Goal: Task Accomplishment & Management: Use online tool/utility

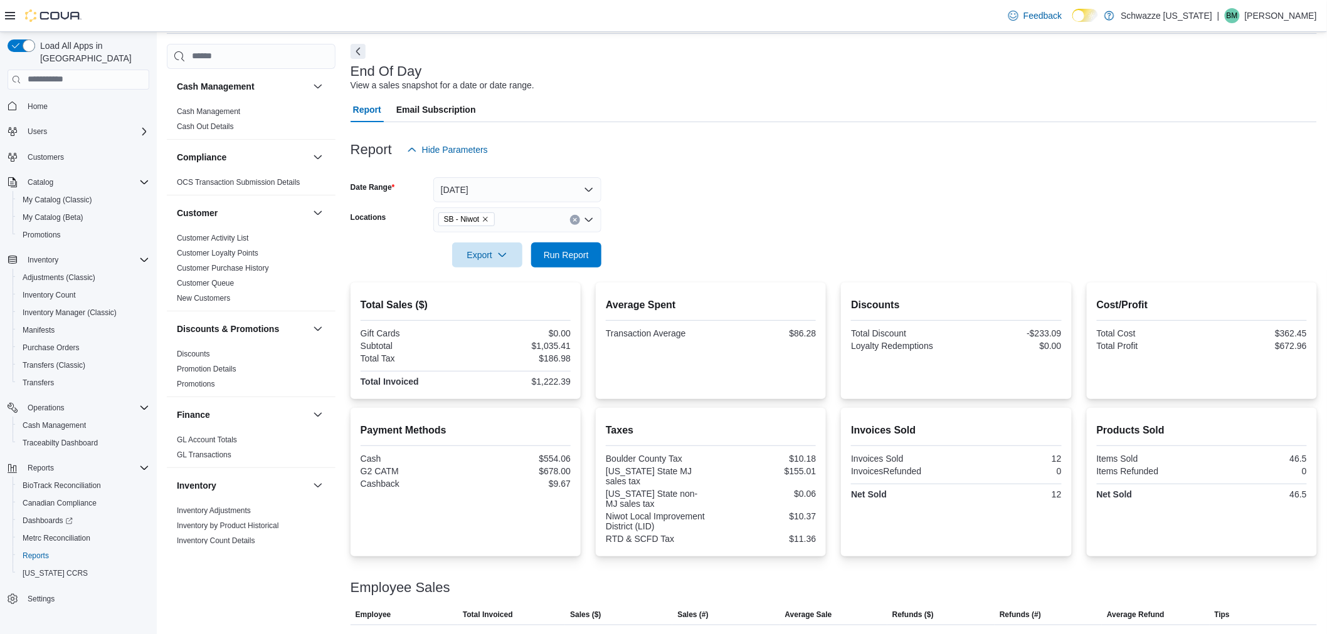
scroll to position [101, 0]
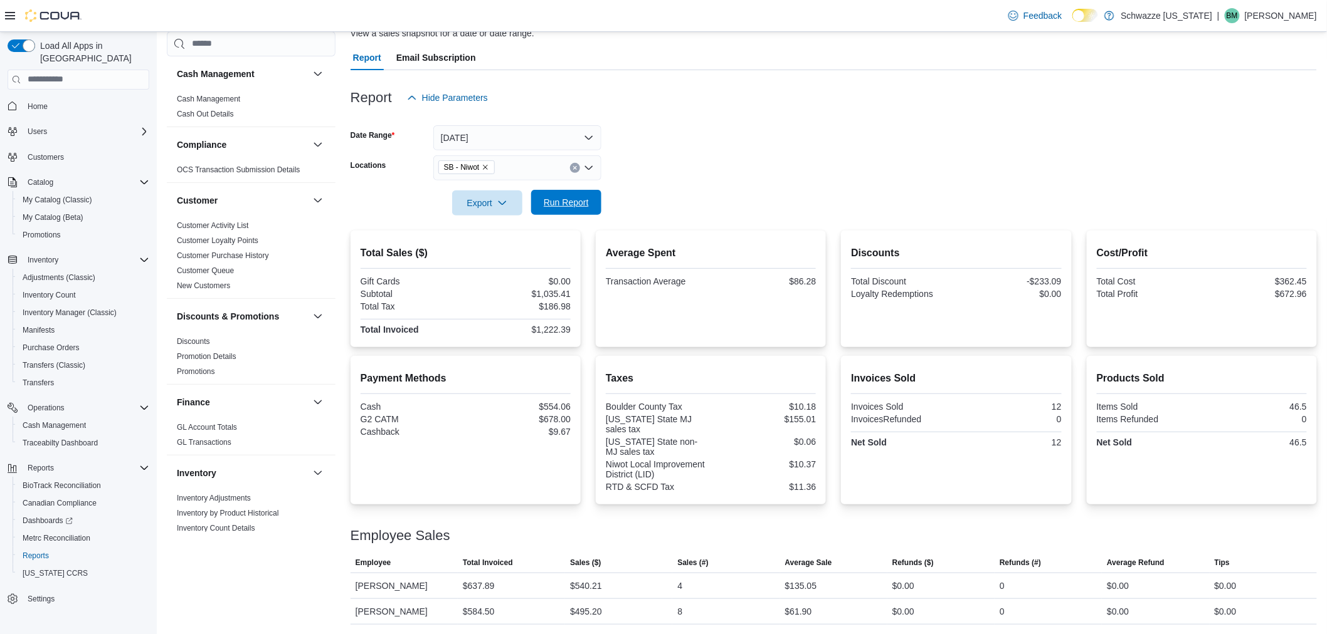
click at [569, 201] on span "Run Report" at bounding box center [566, 202] width 45 height 13
click at [61, 308] on span "Inventory Manager (Classic)" at bounding box center [70, 313] width 94 height 10
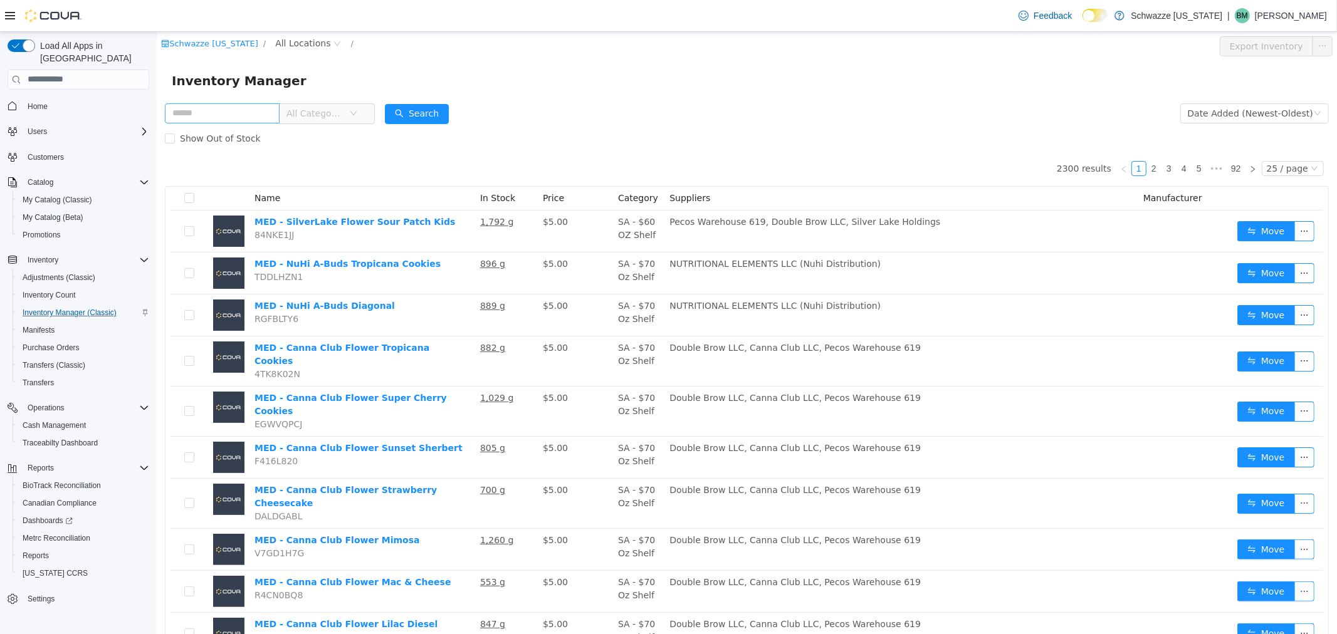
click at [223, 112] on input "text" at bounding box center [221, 113] width 115 height 20
drag, startPoint x: 274, startPoint y: 109, endPoint x: 257, endPoint y: 105, distance: 17.3
click at [273, 109] on input "text" at bounding box center [221, 113] width 115 height 20
type input "**********"
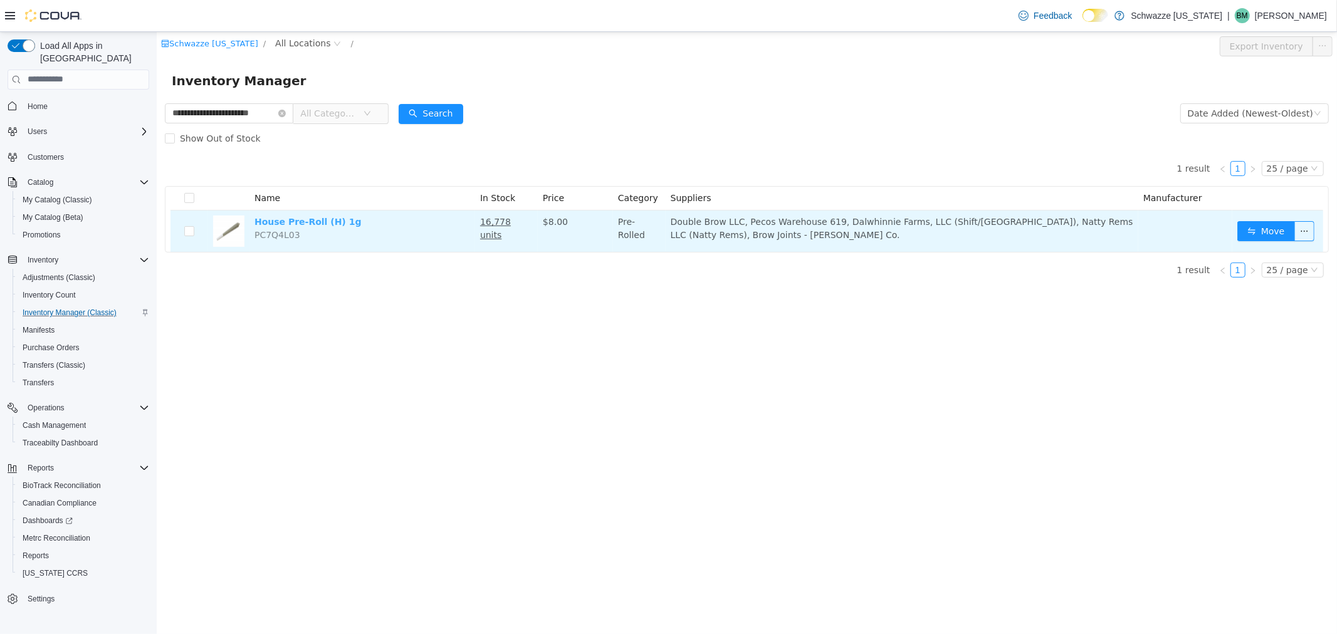
click at [323, 219] on link "House Pre-Roll (H) 1g" at bounding box center [307, 221] width 107 height 10
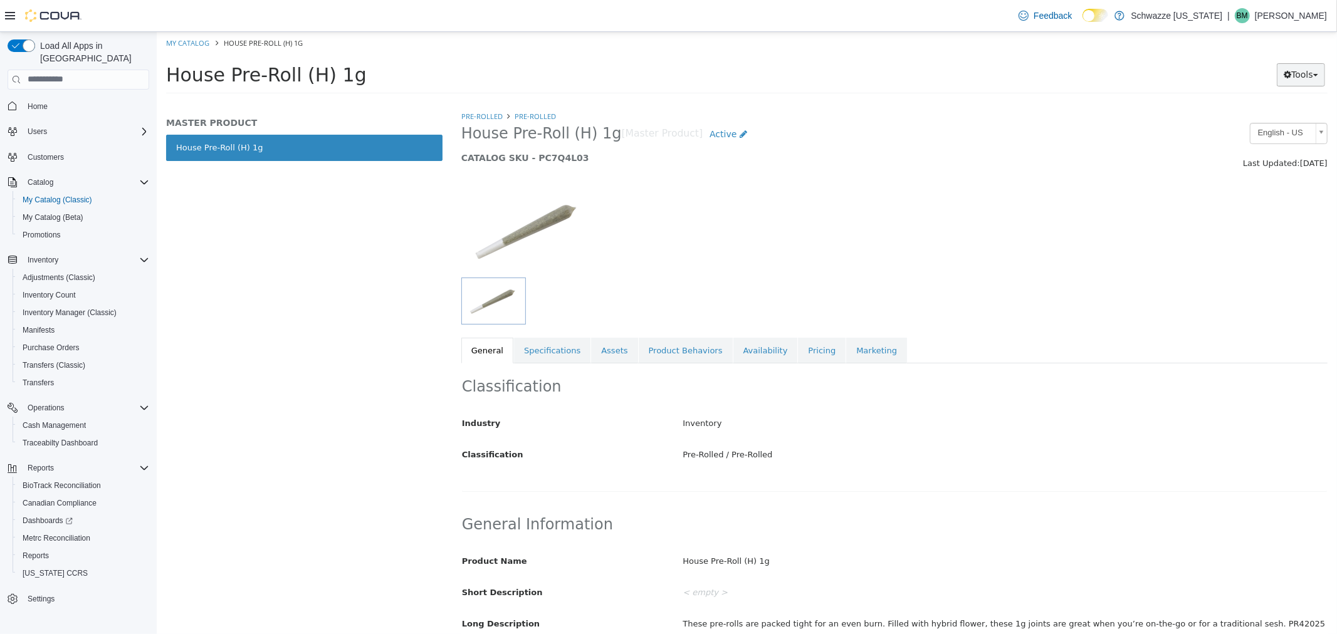
click at [1310, 73] on button "Tools" at bounding box center [1300, 74] width 48 height 23
click at [1295, 115] on link "Print Labels" at bounding box center [1274, 116] width 99 height 17
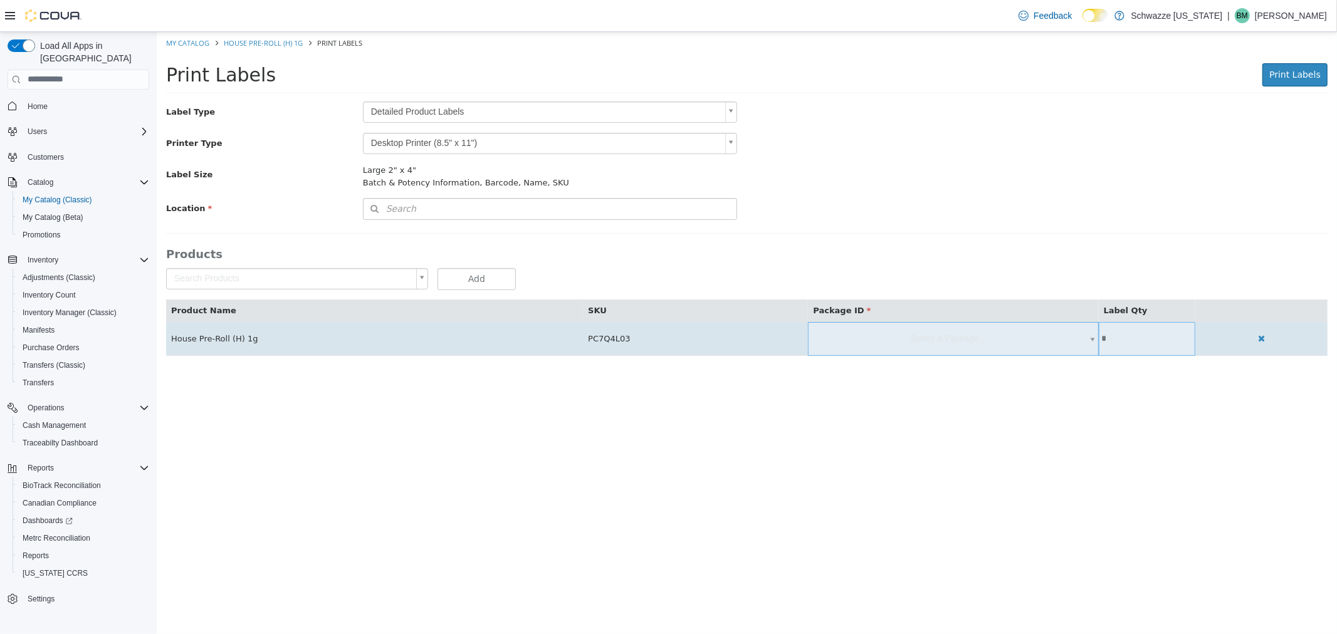
click at [989, 349] on span "Select a Package..." at bounding box center [952, 338] width 290 height 33
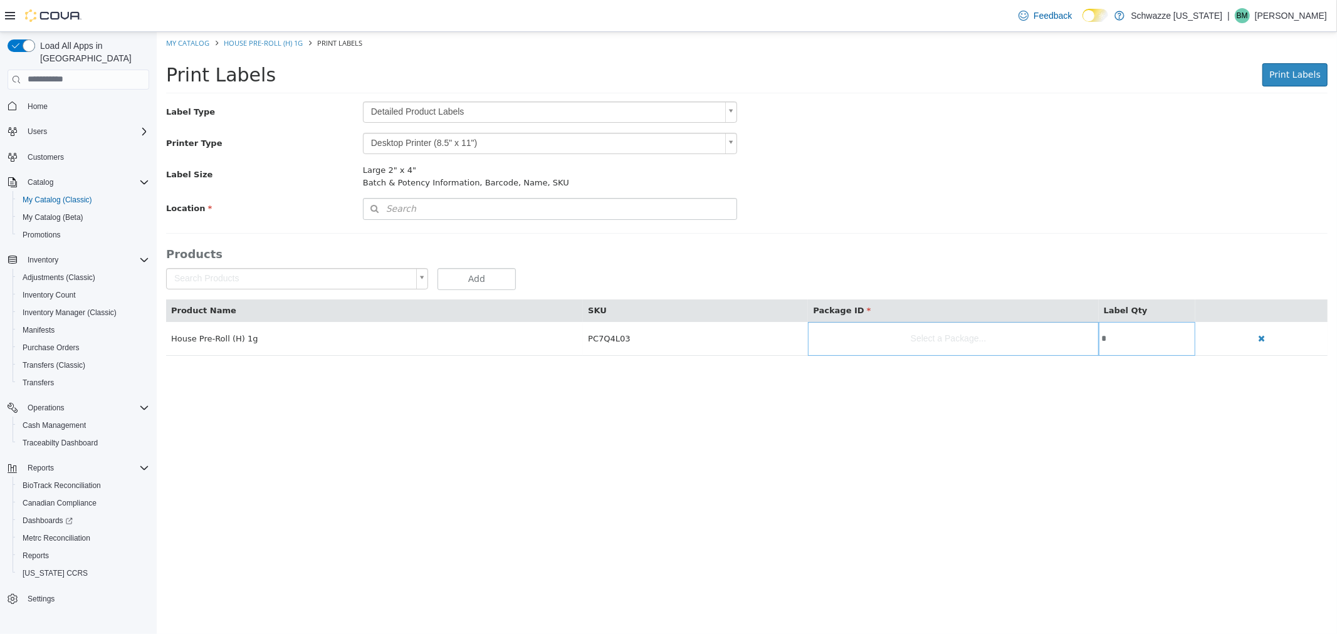
click at [537, 107] on body "Saving Bulk Changes... × My Catalog House Pre-Roll (H) 1g Print Labels Print La…" at bounding box center [746, 199] width 1180 height 337
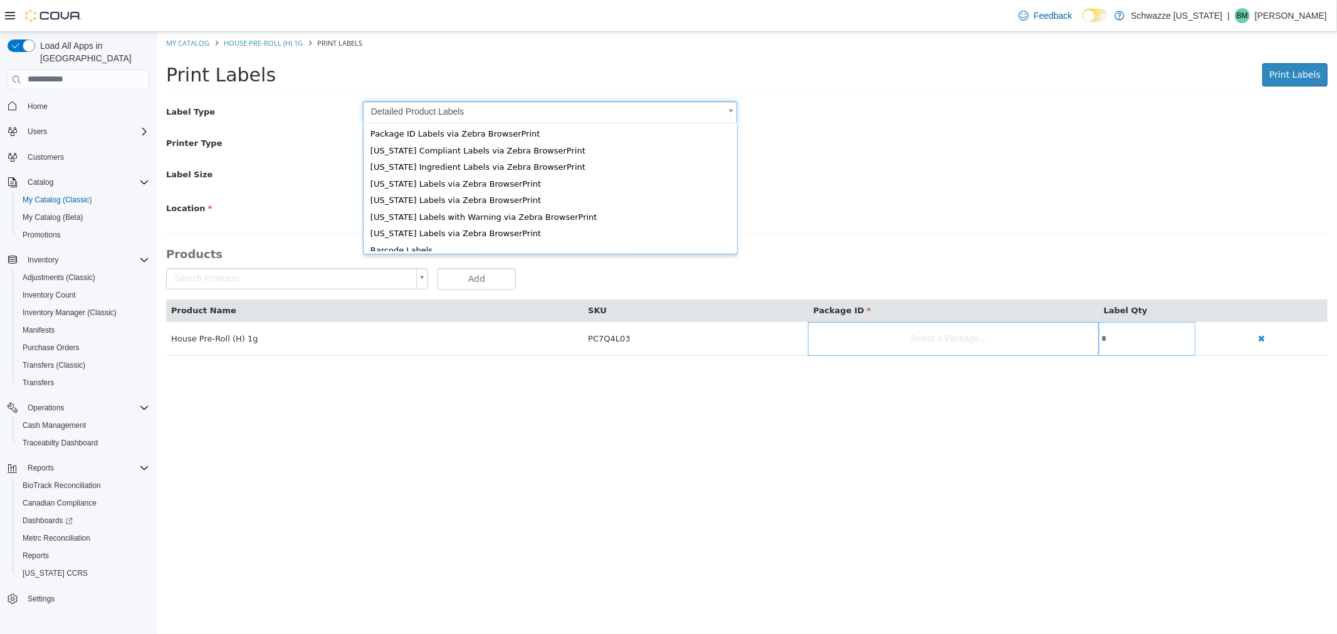
scroll to position [16, 0]
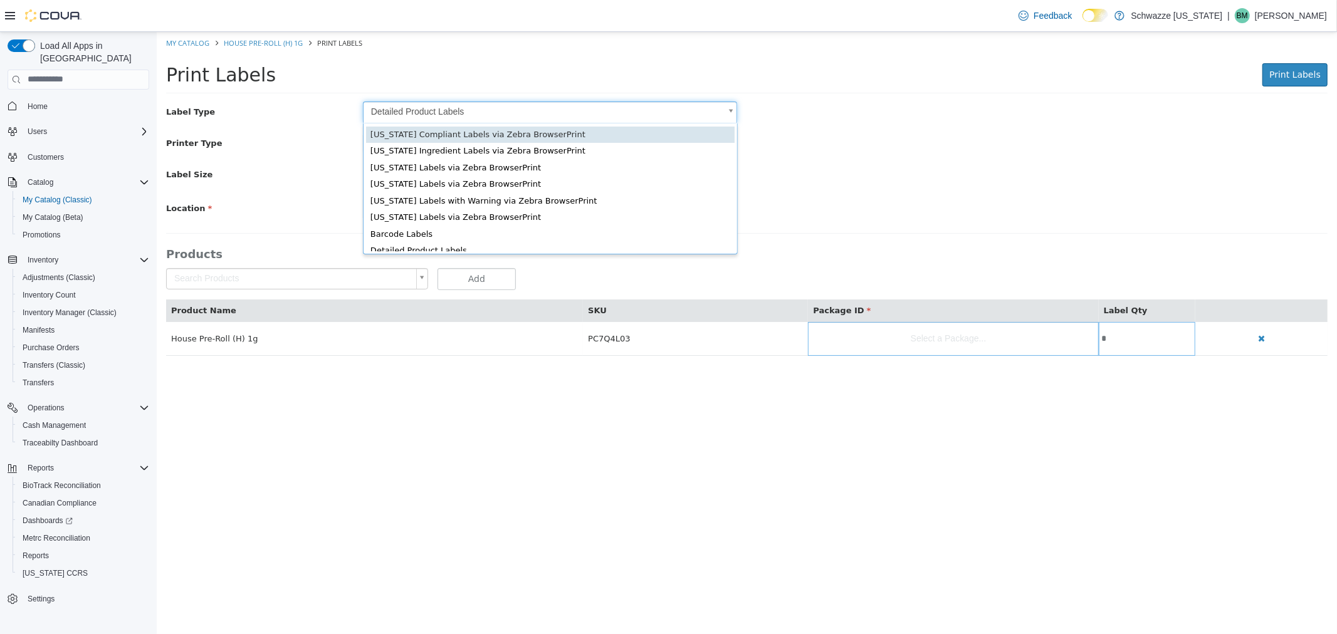
type input "*"
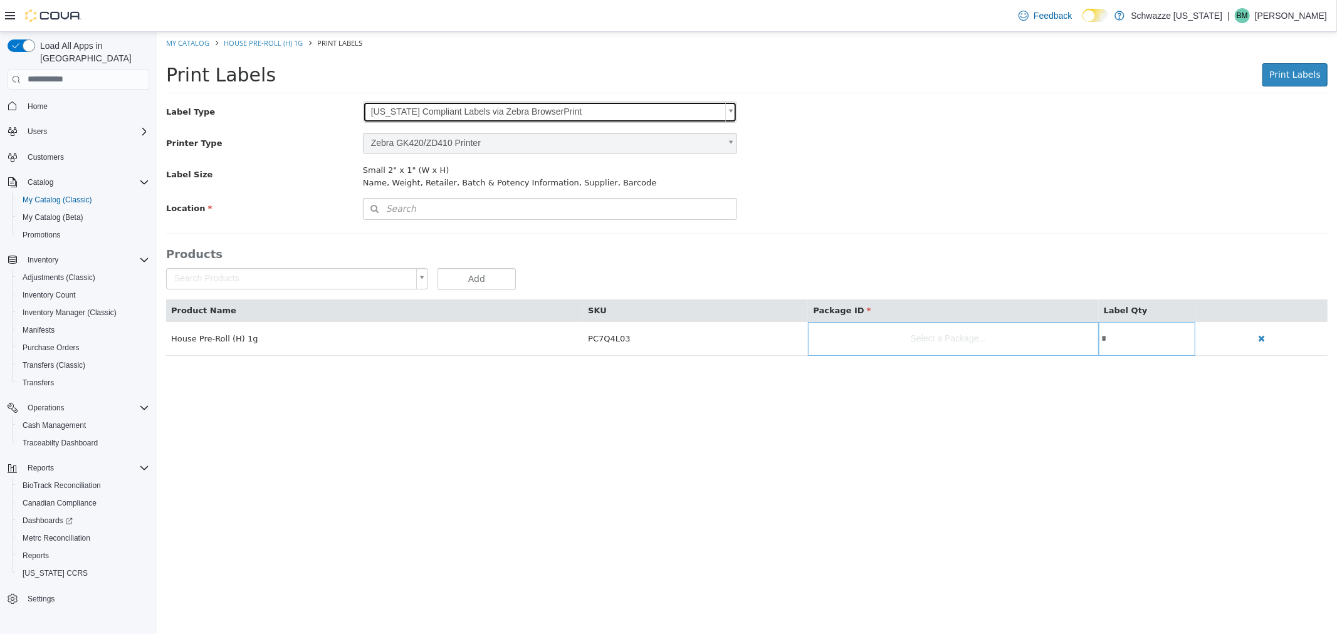
scroll to position [0, 0]
click at [531, 208] on button "Search" at bounding box center [549, 208] width 375 height 22
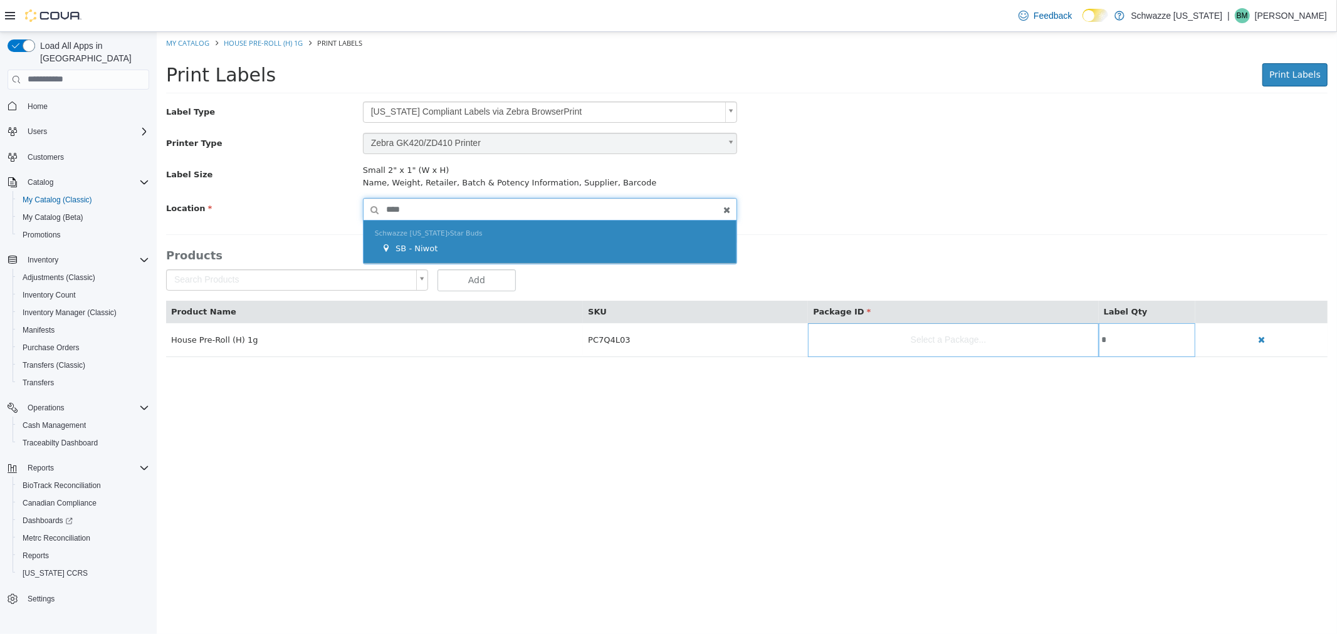
type input "****"
click at [500, 247] on div "SB - Niwot" at bounding box center [553, 248] width 345 height 13
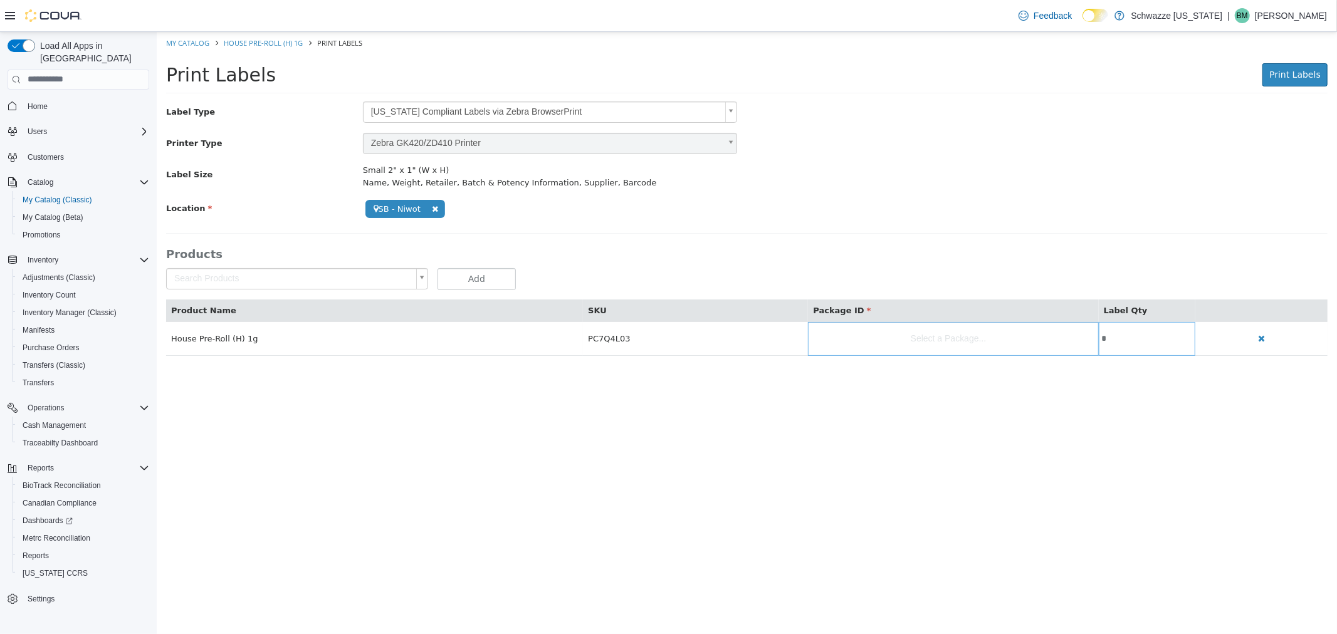
click at [878, 183] on div "Label Size Small 2" x 1" (W x H) Name, Weight, Retailer, Batch & Potency Inform…" at bounding box center [746, 176] width 1180 height 24
click at [902, 340] on body "**********" at bounding box center [746, 199] width 1180 height 337
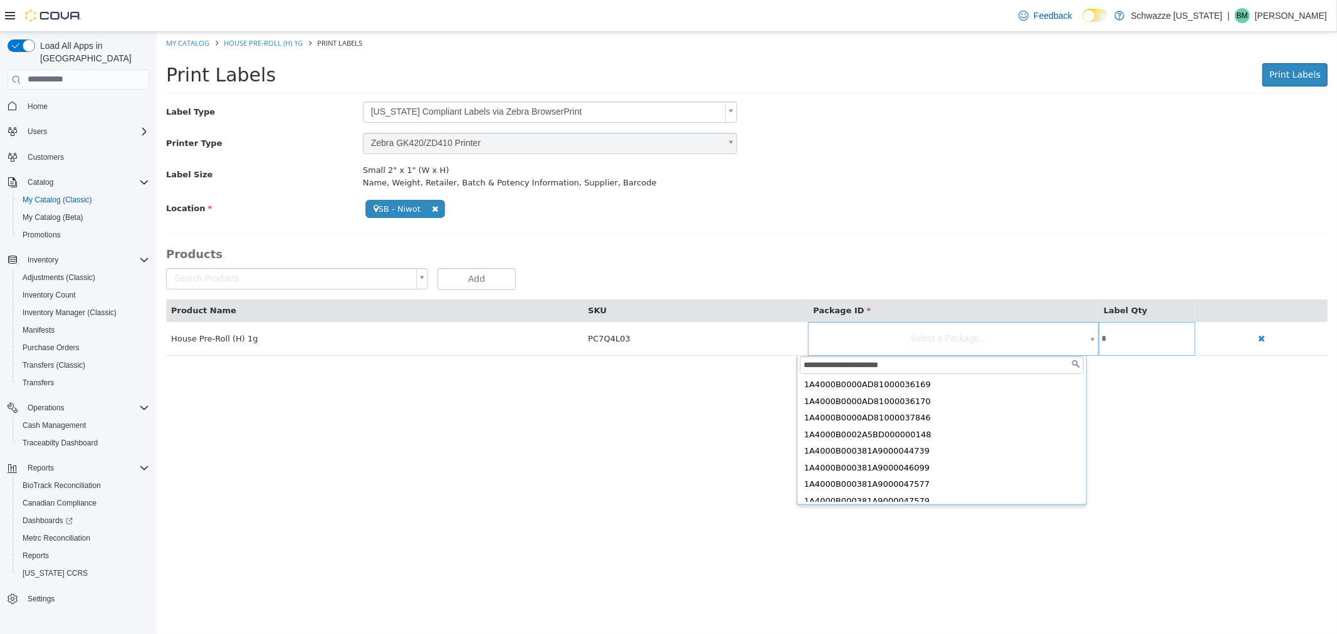
scroll to position [70, 0]
type input "**********"
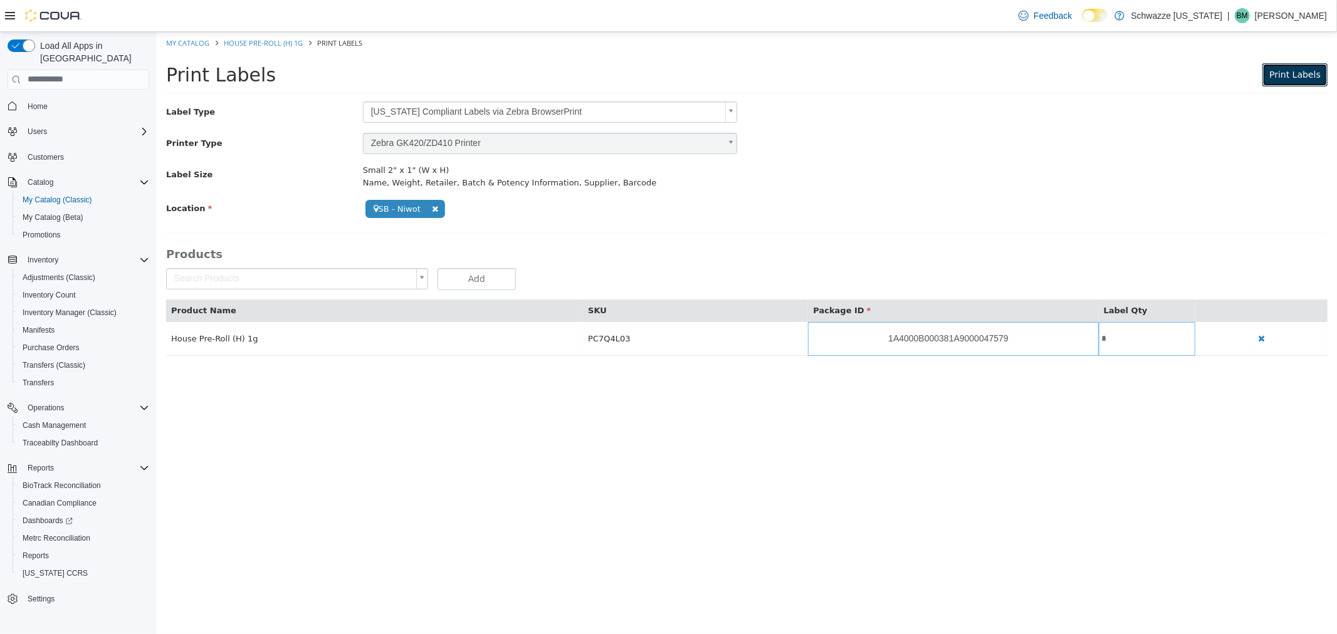
click at [1286, 86] on button "Print Labels" at bounding box center [1294, 74] width 65 height 23
drag, startPoint x: 1296, startPoint y: 69, endPoint x: 1298, endPoint y: 77, distance: 8.4
click at [1298, 70] on span "Print Labels" at bounding box center [1294, 74] width 51 height 10
